Goal: Information Seeking & Learning: Check status

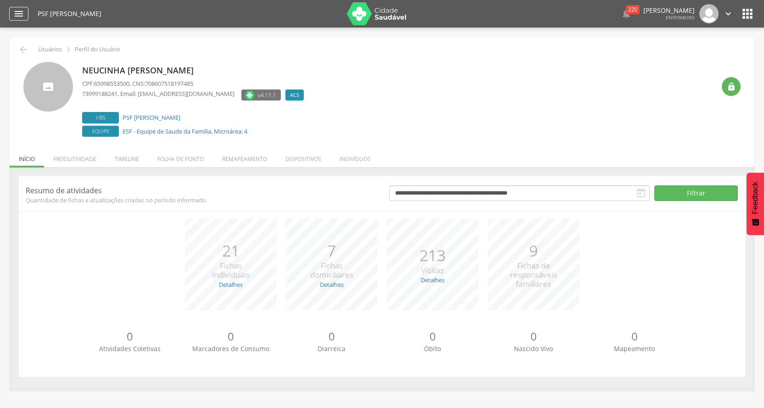
click at [17, 17] on icon "" at bounding box center [18, 13] width 11 height 11
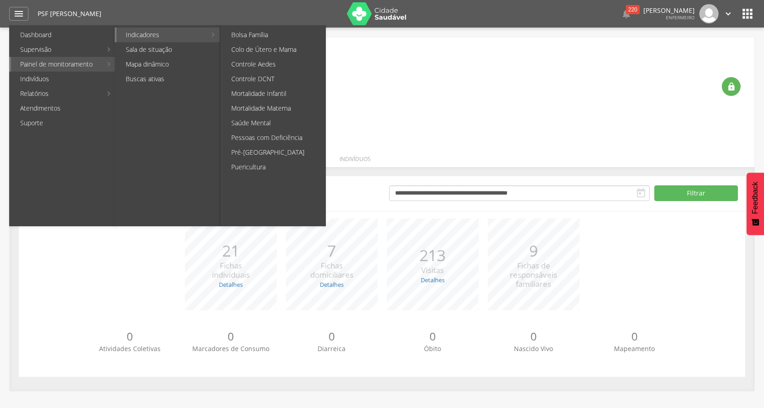
click at [163, 29] on link "Indicadores" at bounding box center [161, 35] width 89 height 15
click at [281, 52] on link "Colo de Útero e Mama" at bounding box center [273, 49] width 103 height 15
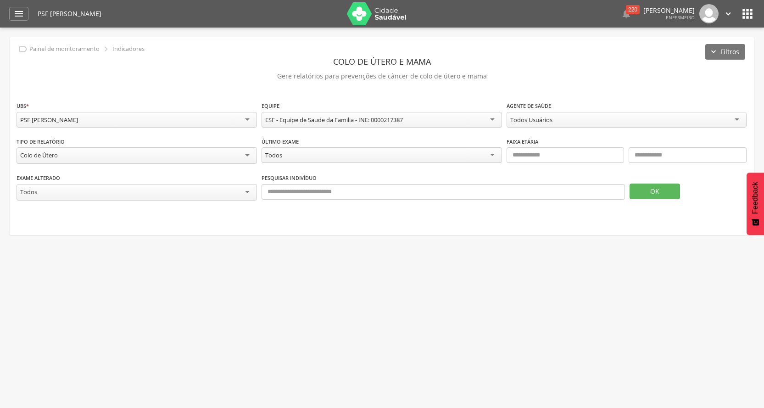
click at [556, 123] on div "Todos Usuários" at bounding box center [627, 120] width 240 height 16
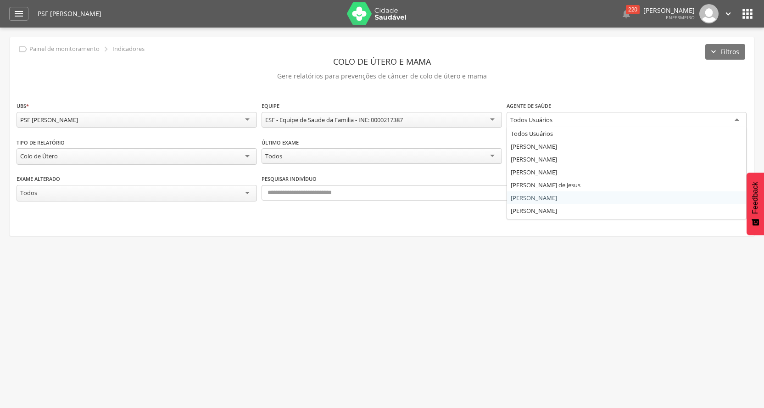
scroll to position [24, 0]
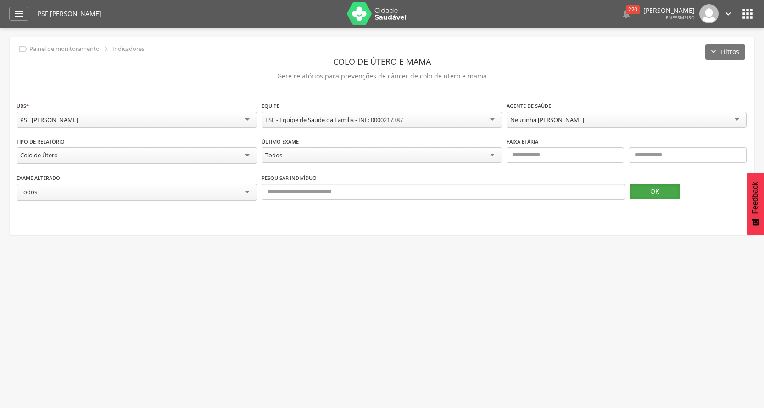
click at [653, 194] on button "OK" at bounding box center [655, 192] width 50 height 16
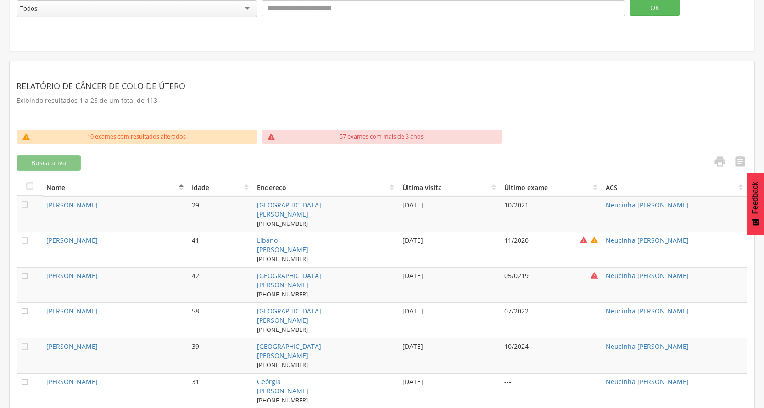
scroll to position [0, 0]
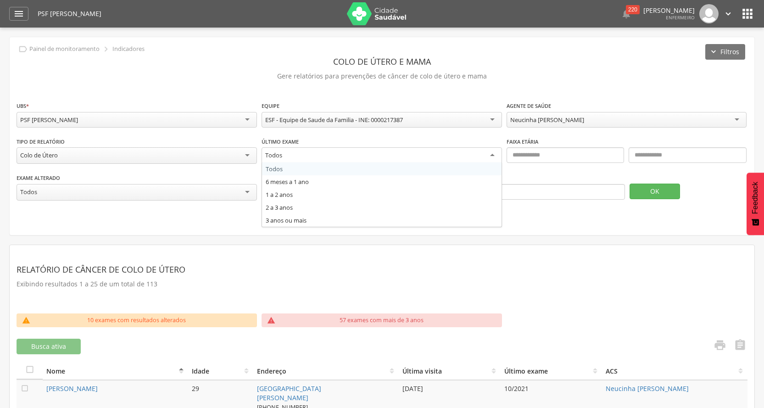
click at [355, 150] on div "Todos" at bounding box center [382, 155] width 240 height 17
click at [208, 230] on div "**********" at bounding box center [382, 136] width 745 height 198
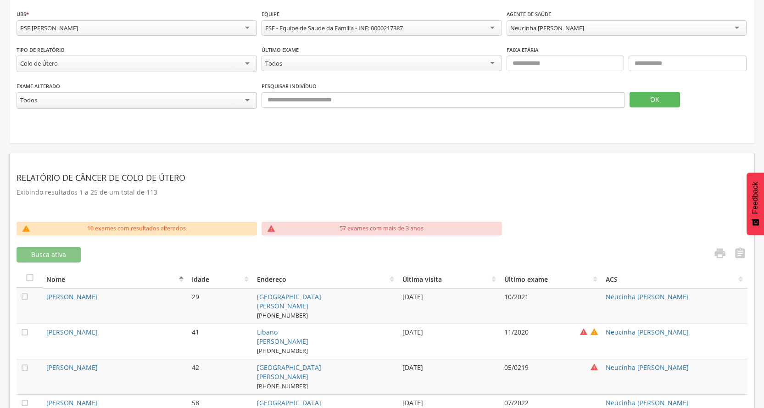
scroll to position [229, 0]
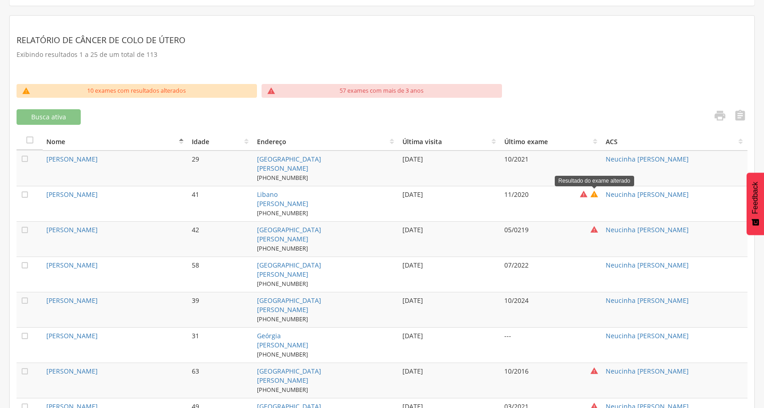
click at [597, 191] on icon "" at bounding box center [594, 194] width 8 height 9
click at [595, 192] on icon "" at bounding box center [594, 194] width 8 height 9
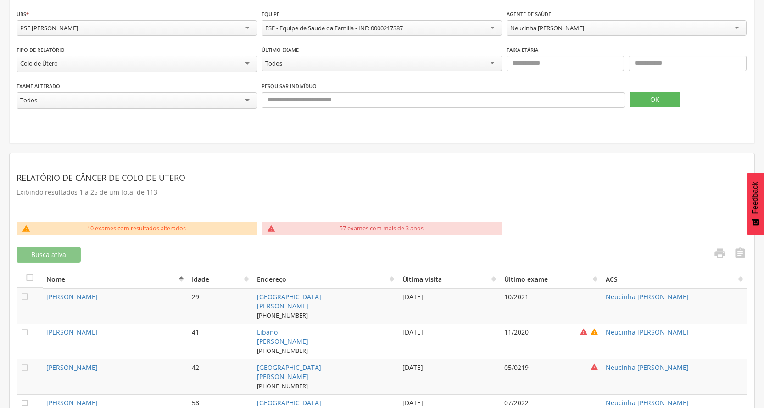
scroll to position [46, 0]
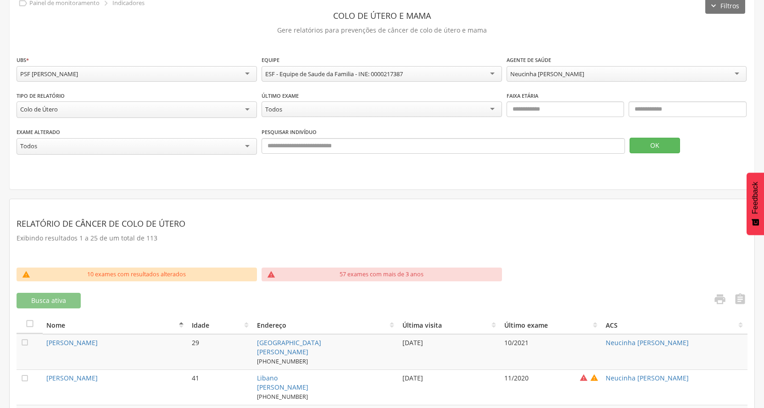
click at [287, 110] on div "Todos" at bounding box center [382, 109] width 240 height 16
click at [671, 150] on button "OK" at bounding box center [655, 146] width 50 height 16
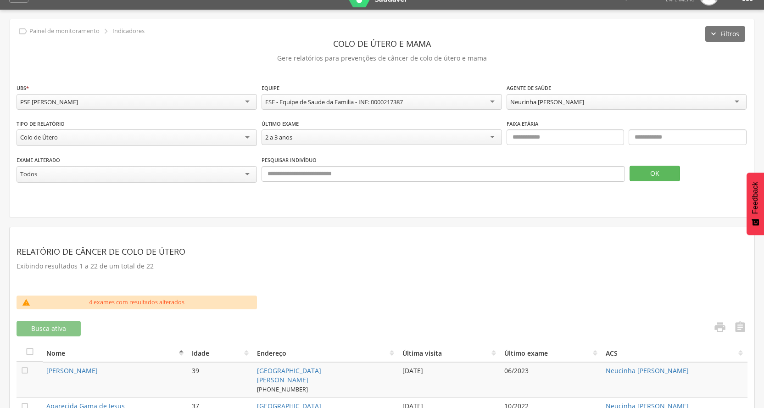
scroll to position [0, 0]
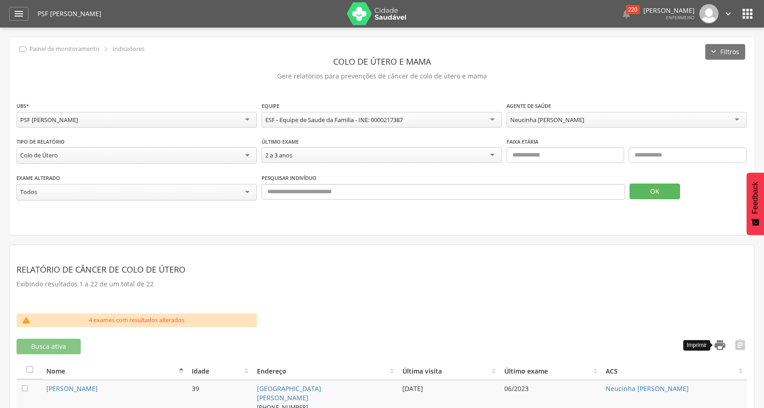
click at [725, 346] on icon "" at bounding box center [720, 345] width 13 height 13
click at [303, 154] on div "2 a 3 anos" at bounding box center [382, 155] width 240 height 16
click at [656, 192] on button "OK" at bounding box center [655, 192] width 50 height 16
click at [723, 349] on icon "" at bounding box center [720, 345] width 13 height 13
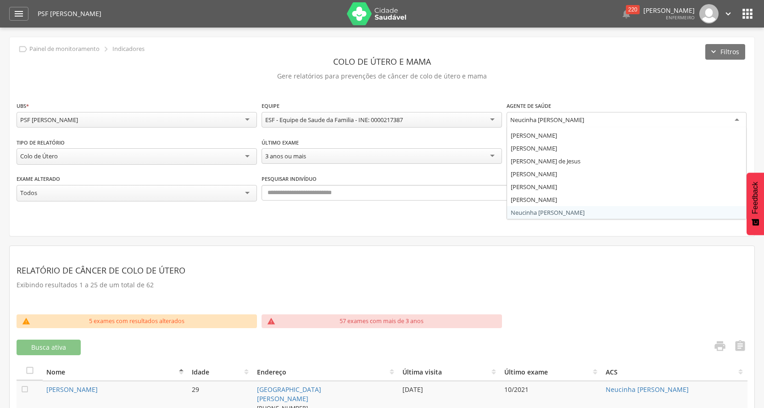
click at [580, 124] on div "Neucinha [PERSON_NAME]" at bounding box center [627, 120] width 240 height 17
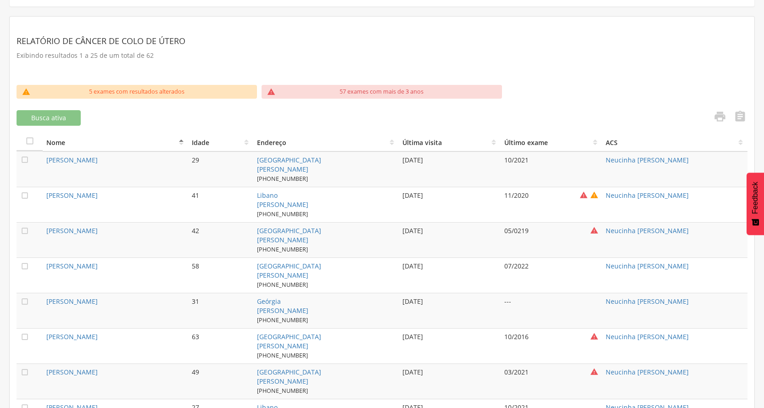
scroll to position [46, 0]
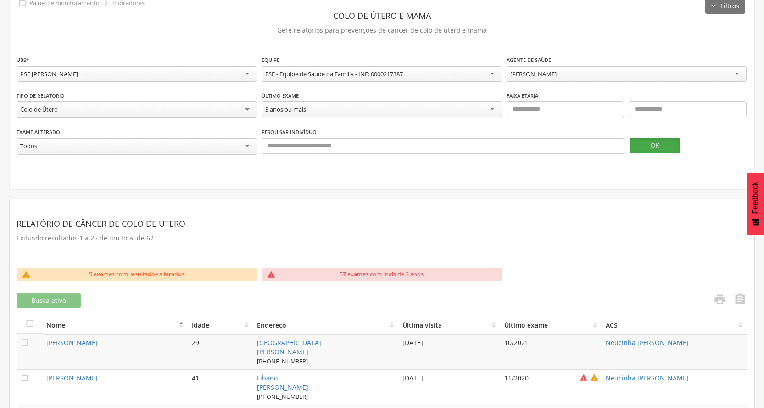
click at [670, 149] on button "OK" at bounding box center [655, 146] width 50 height 16
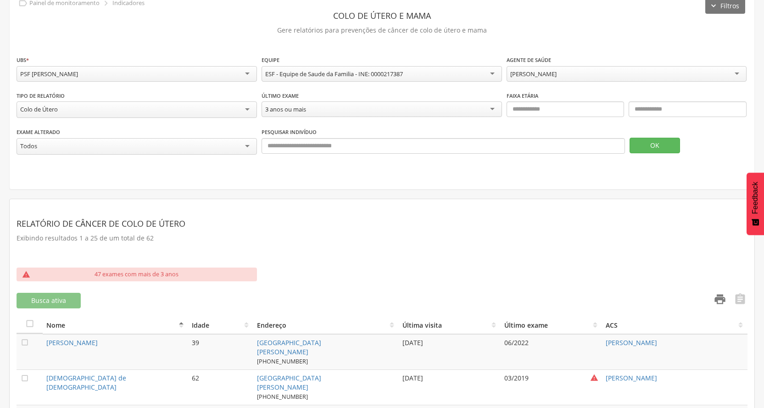
click at [711, 298] on link "" at bounding box center [717, 300] width 18 height 15
